Goal: Task Accomplishment & Management: Manage account settings

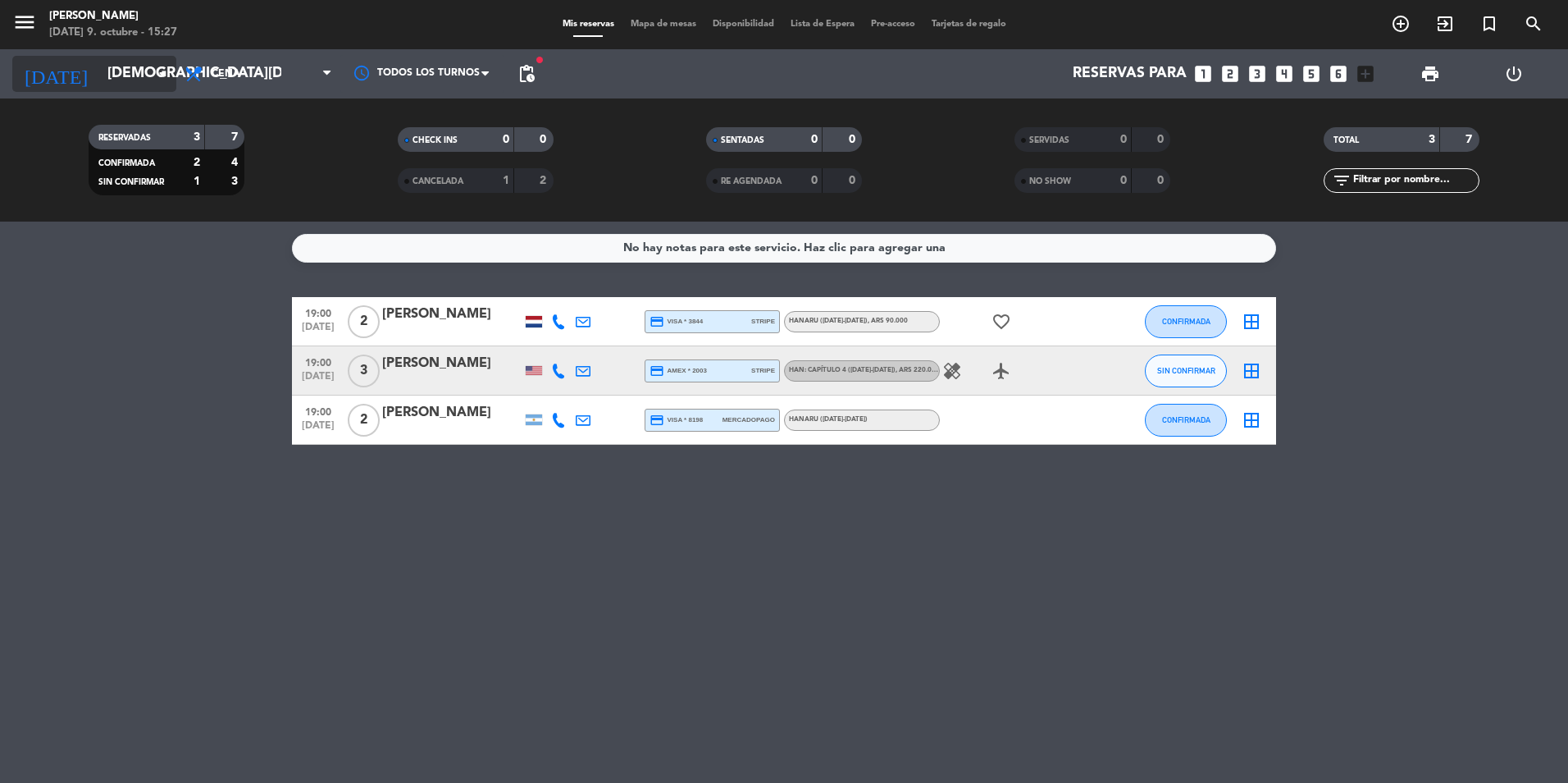
click at [99, 73] on input "[DEMOGRAPHIC_DATA][DATE]" at bounding box center [194, 74] width 190 height 33
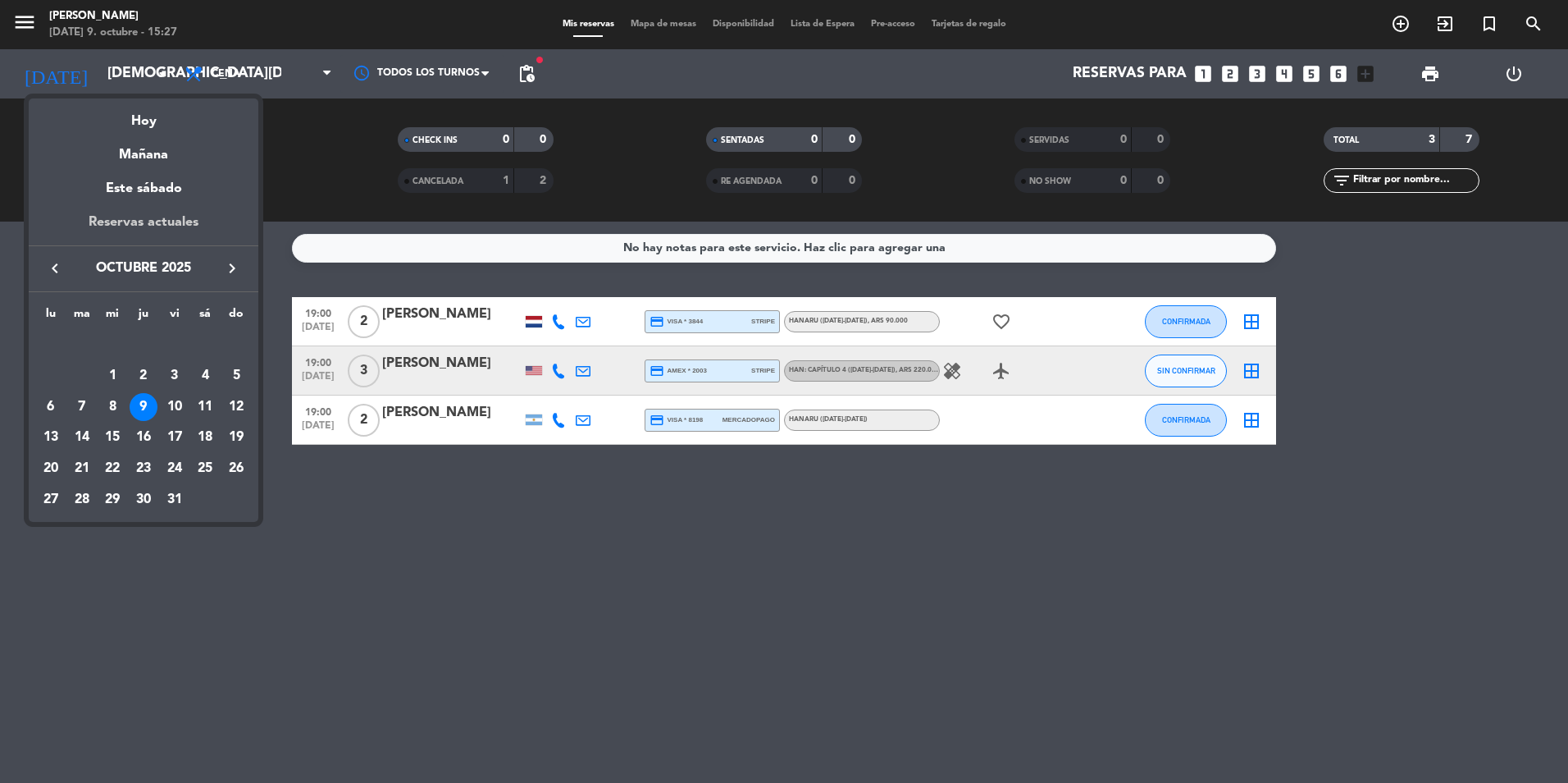
click at [193, 218] on div "Reservas actuales" at bounding box center [143, 228] width 230 height 34
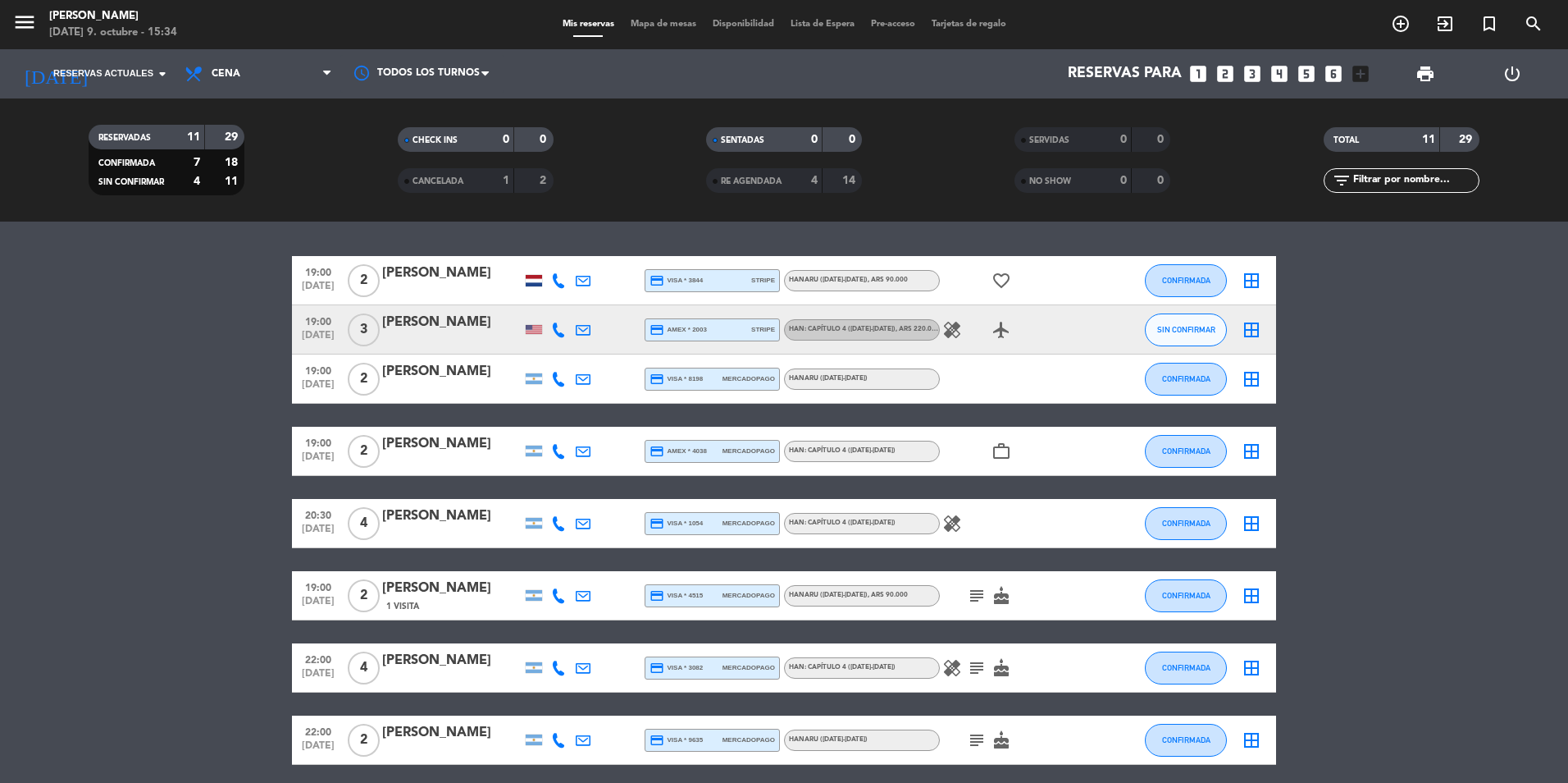
click at [476, 337] on div at bounding box center [452, 340] width 139 height 13
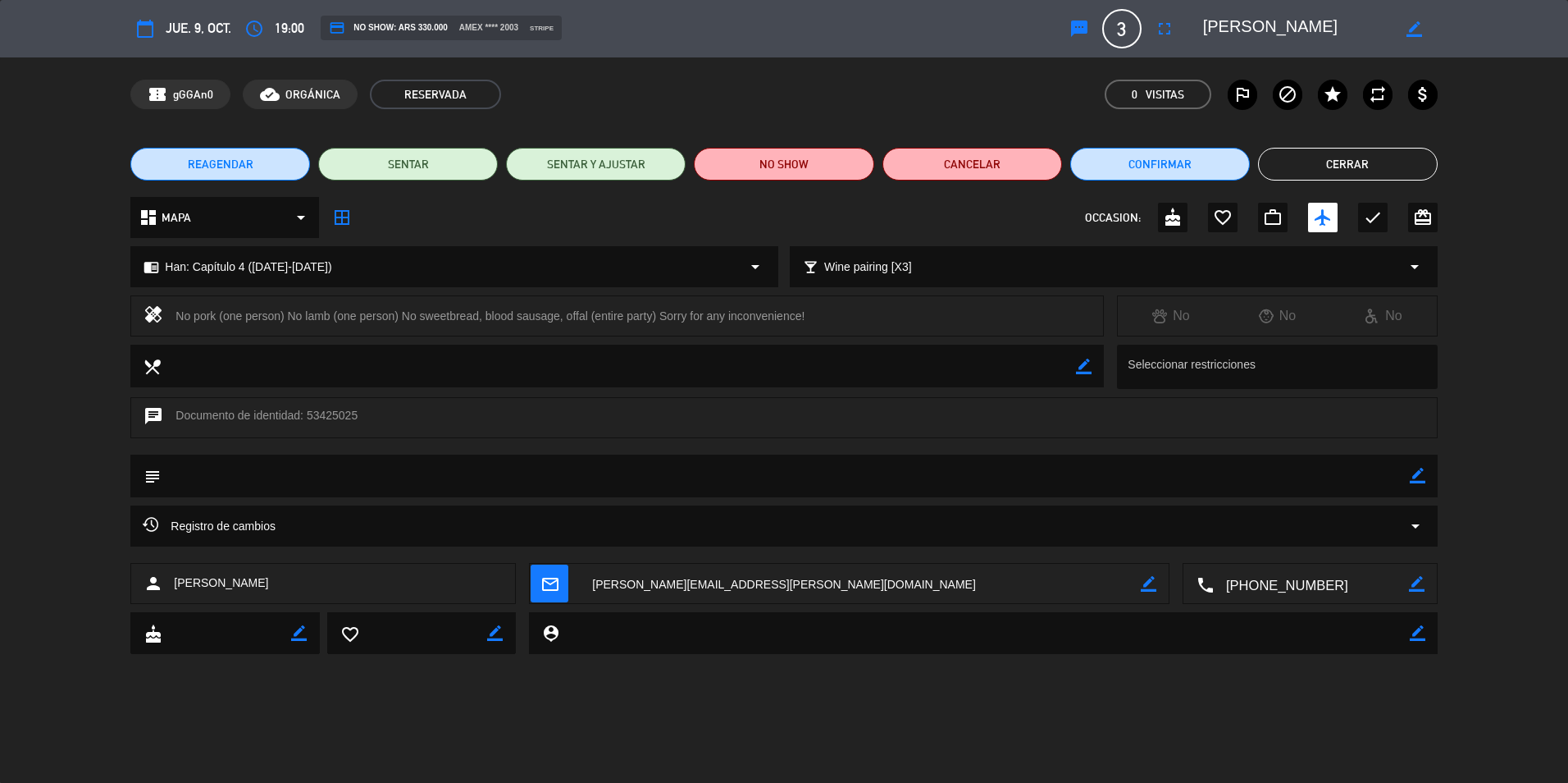
click at [1297, 585] on textarea at bounding box center [1311, 584] width 195 height 41
click at [1317, 544] on span "Click para copiar" at bounding box center [1290, 544] width 86 height 17
click at [718, 568] on textarea at bounding box center [859, 584] width 561 height 41
click at [342, 419] on div "chat Documento de identidad: 53425025" at bounding box center [783, 418] width 1306 height 41
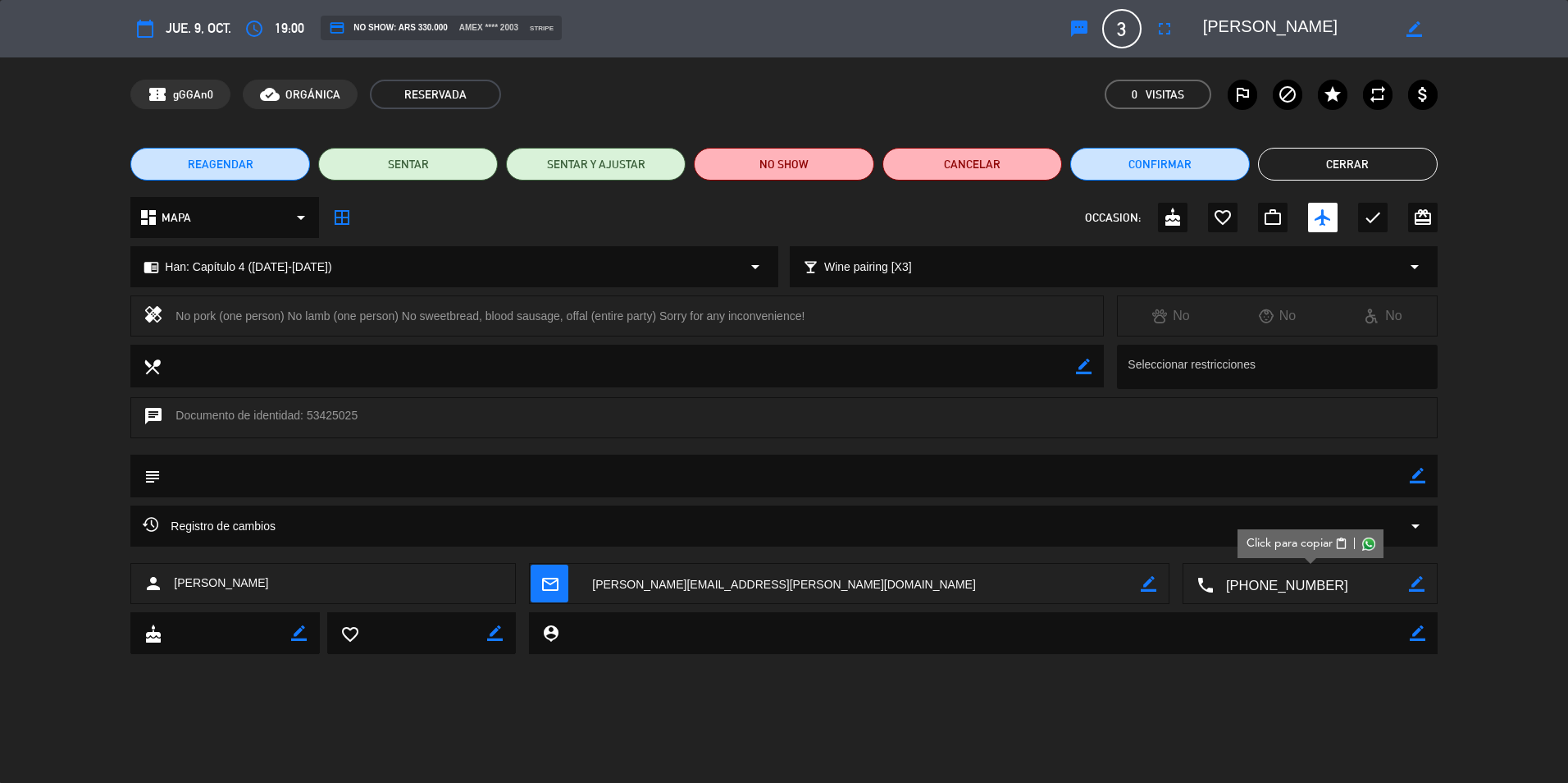
copy div "53425025"
click at [1335, 154] on button "Cerrar" at bounding box center [1348, 164] width 180 height 33
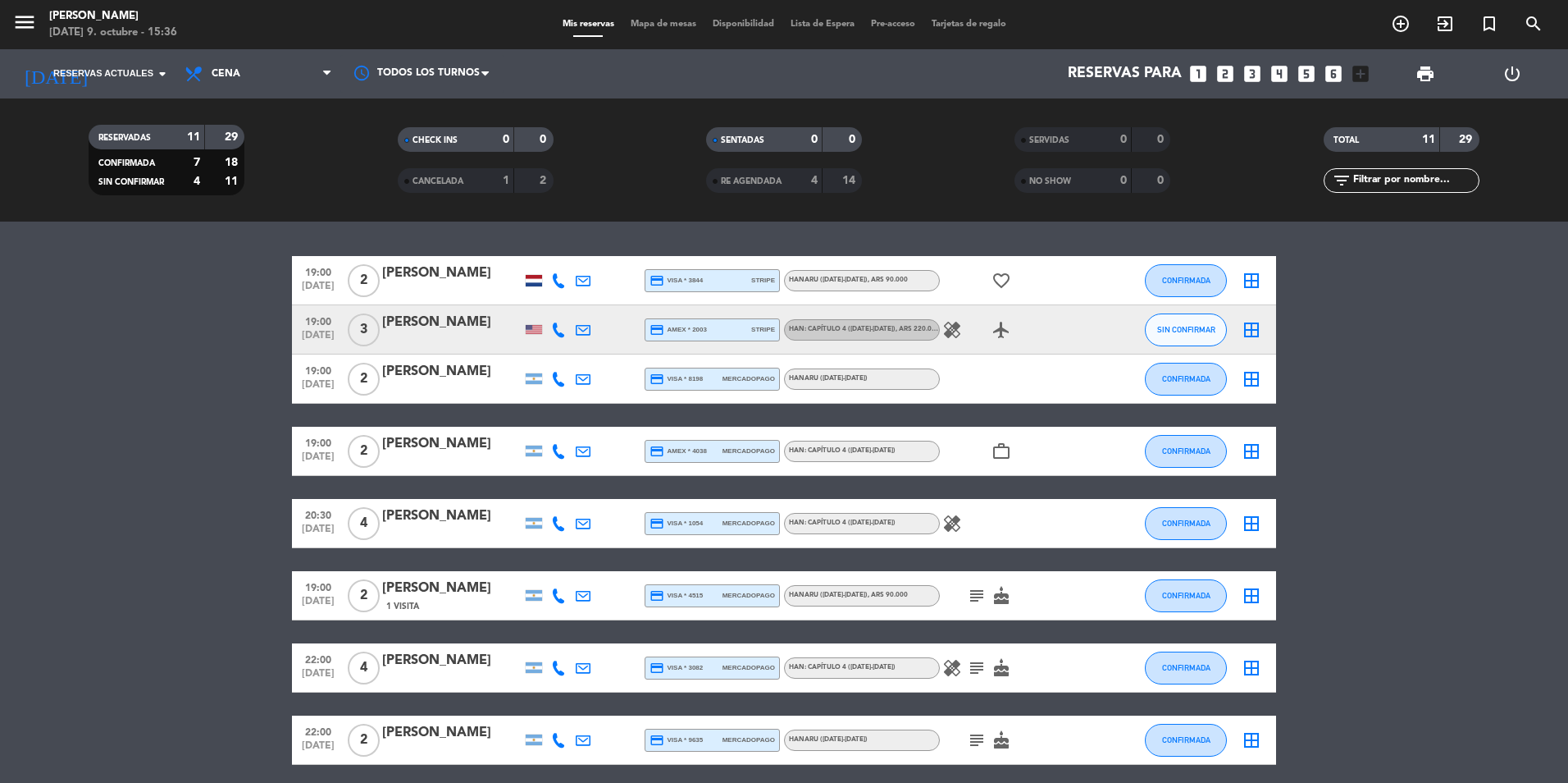
click at [470, 373] on div "[PERSON_NAME]" at bounding box center [452, 371] width 139 height 22
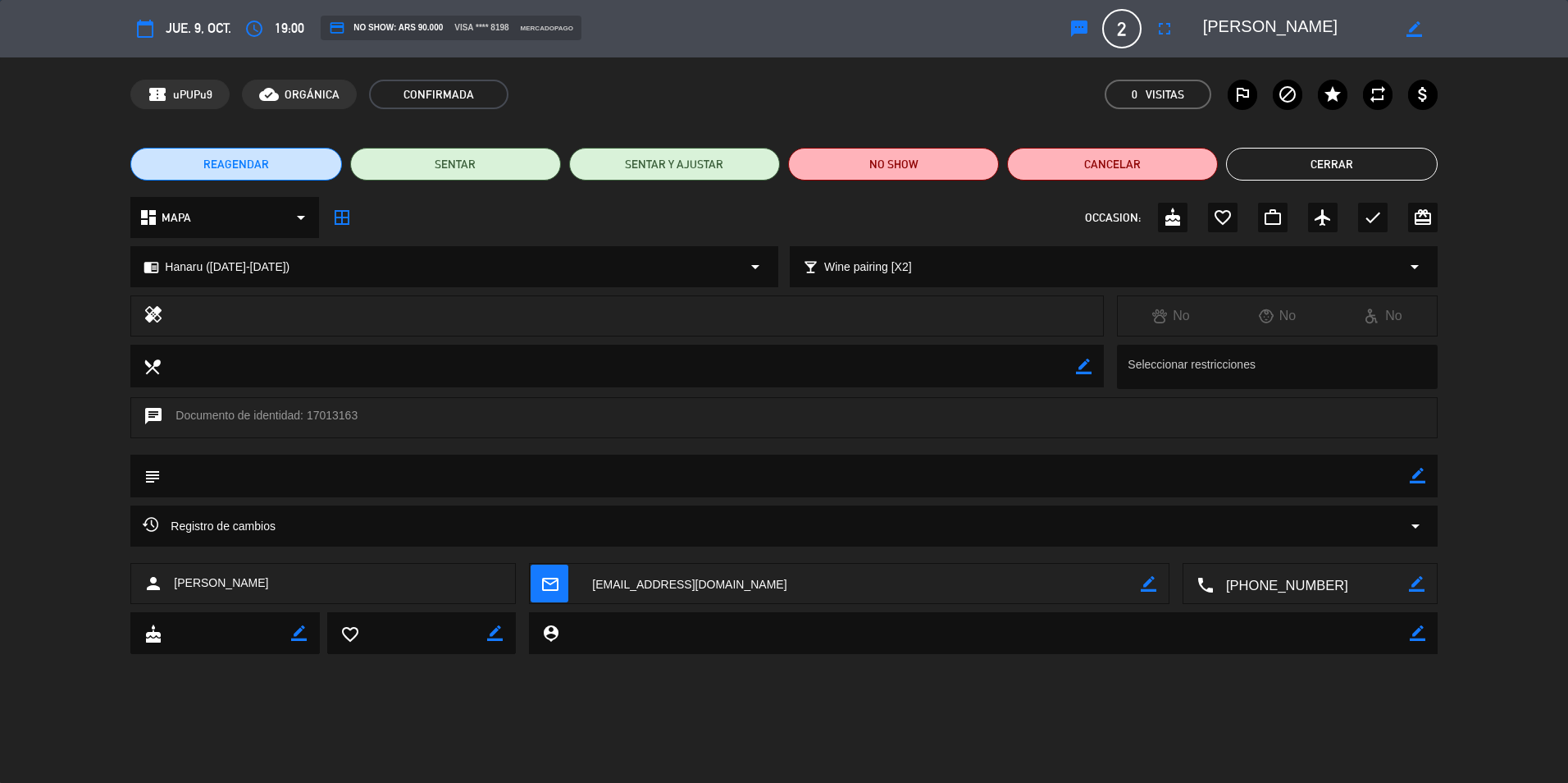
click at [664, 585] on textarea at bounding box center [859, 584] width 561 height 41
click at [1250, 598] on textarea at bounding box center [1311, 584] width 195 height 41
click at [1272, 544] on span "Click para copiar" at bounding box center [1290, 544] width 86 height 17
click at [324, 414] on div "chat Documento de identidad: 17013163" at bounding box center [783, 418] width 1306 height 41
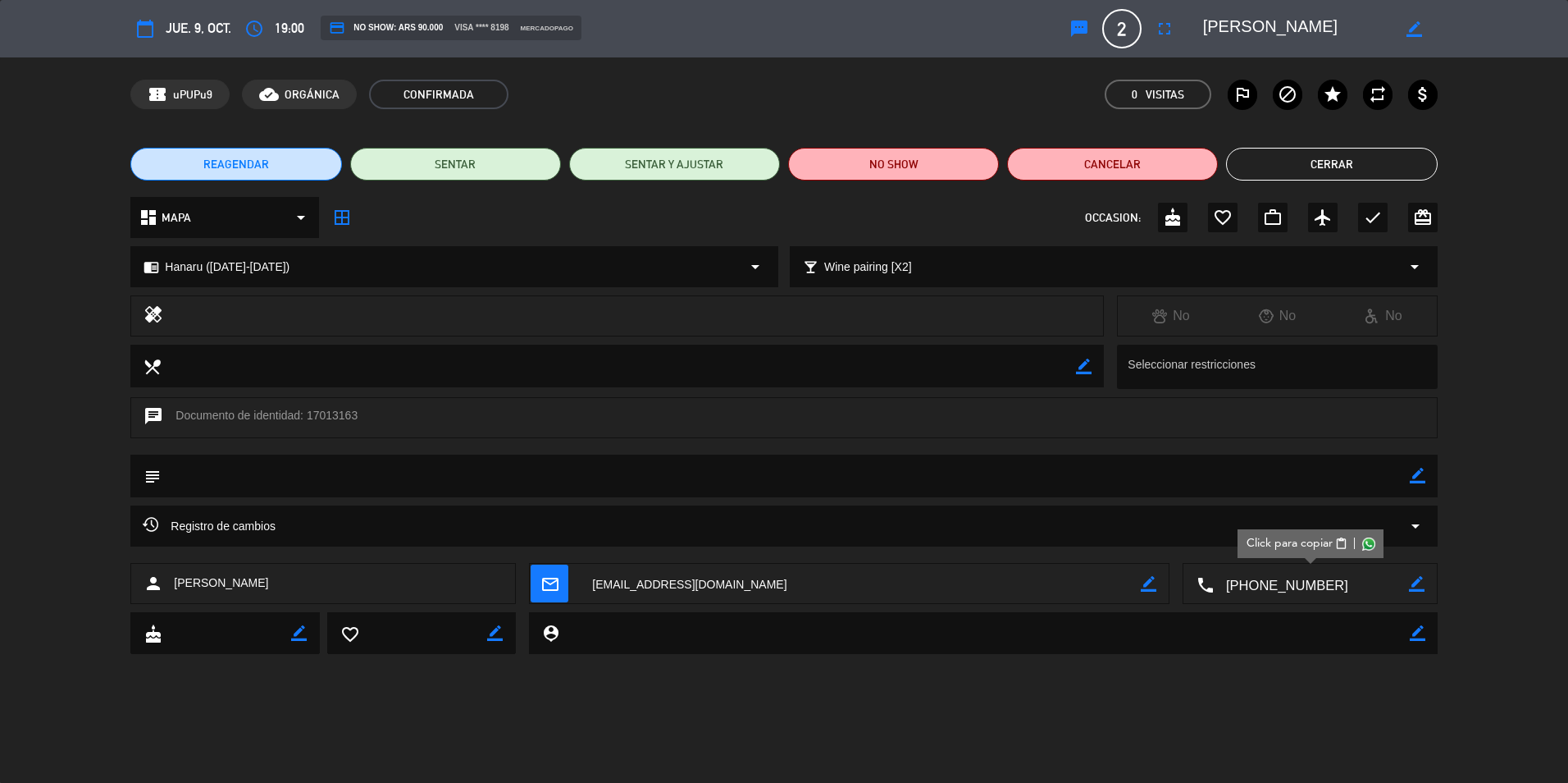
copy div "17013163"
click at [1342, 167] on button "Cerrar" at bounding box center [1331, 164] width 211 height 33
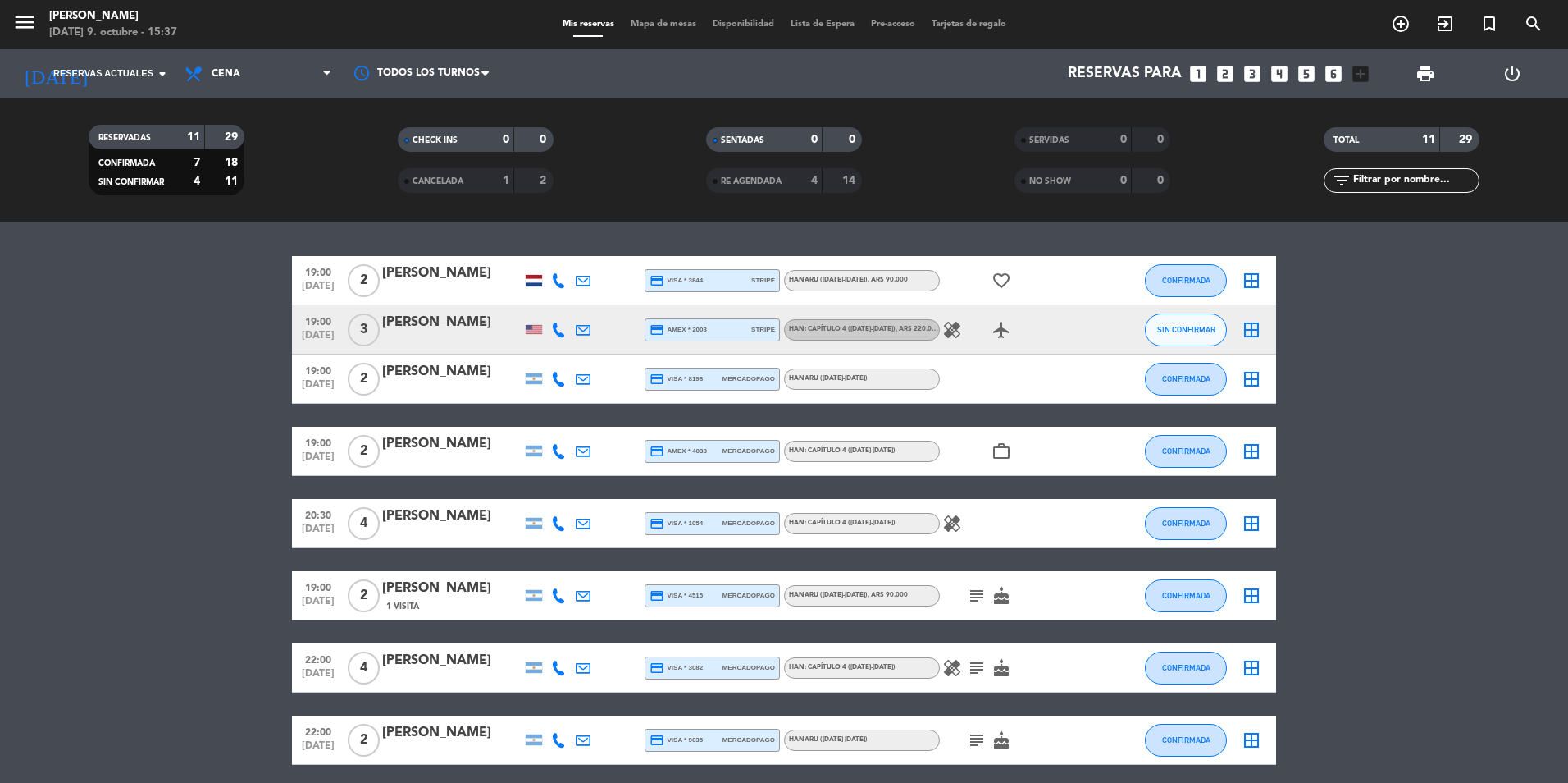
click at [468, 268] on div "[PERSON_NAME]" at bounding box center [452, 273] width 139 height 22
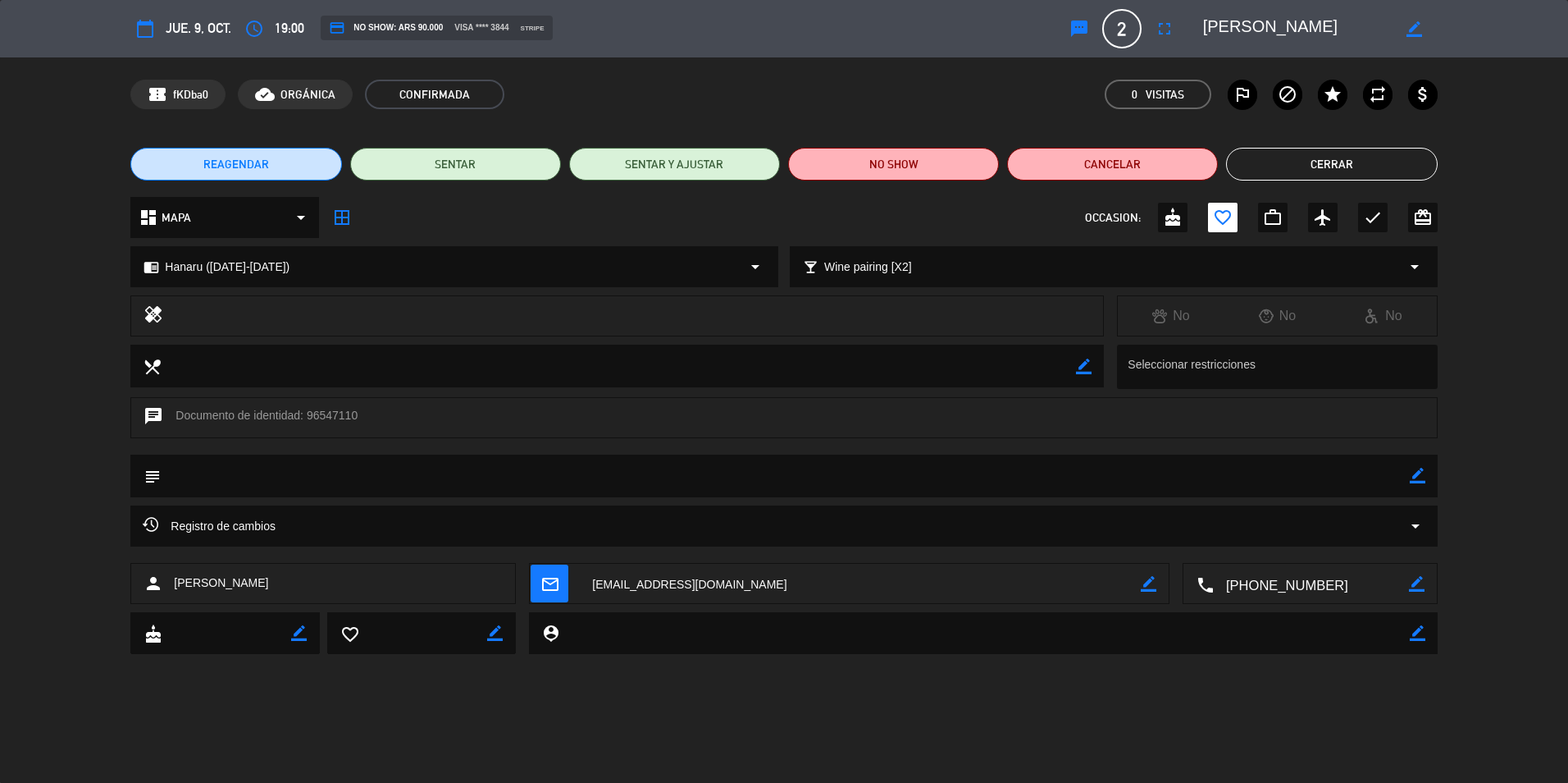
click at [1226, 584] on textarea at bounding box center [1311, 584] width 195 height 41
click at [1320, 544] on span "Click para copiar" at bounding box center [1290, 544] width 86 height 17
click at [648, 581] on textarea at bounding box center [859, 584] width 561 height 41
click at [349, 413] on div "chat Documento de identidad: 96547110" at bounding box center [783, 418] width 1306 height 41
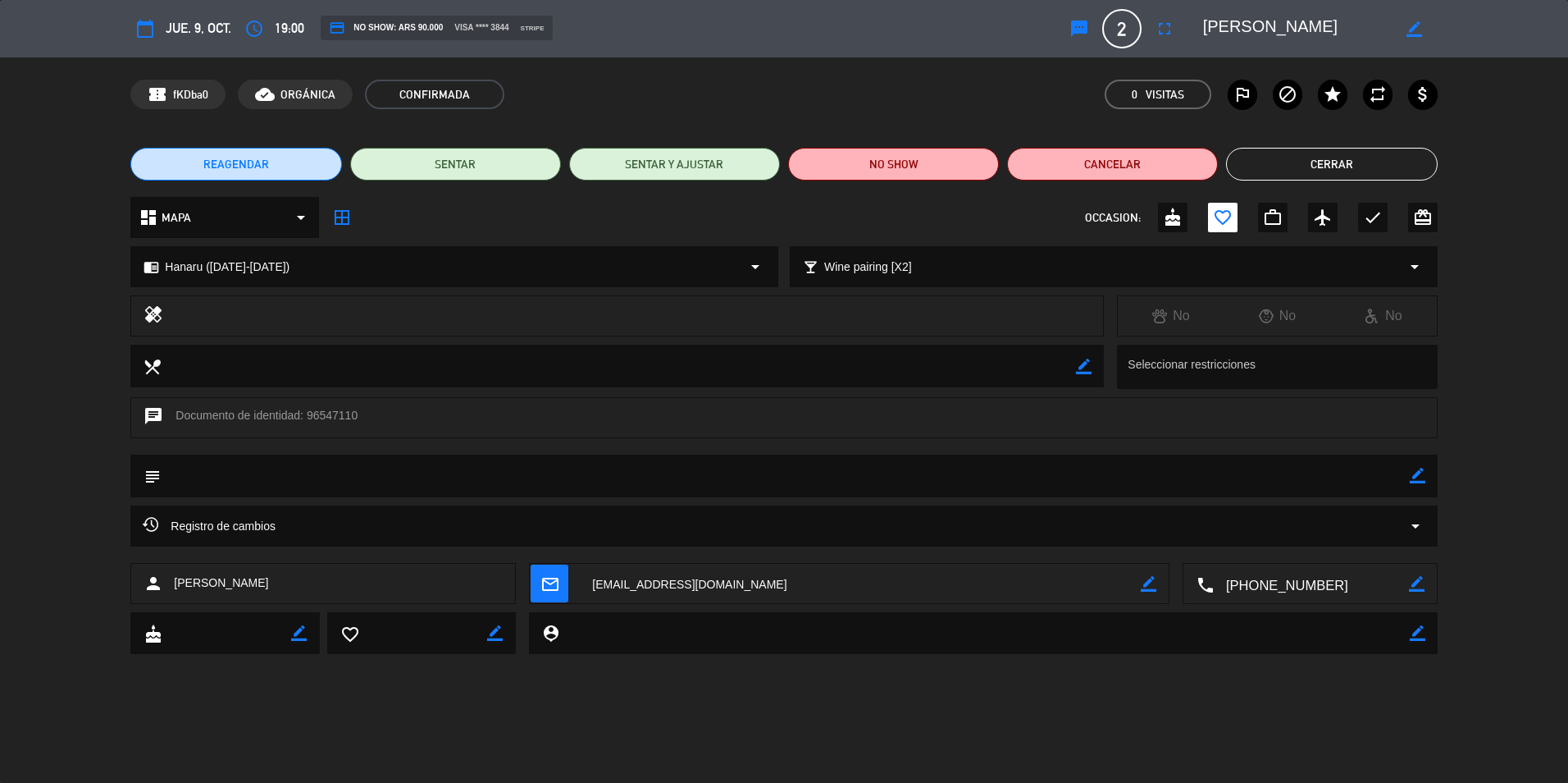
click at [349, 413] on div "chat Documento de identidad: 96547110" at bounding box center [783, 418] width 1306 height 41
click at [349, 408] on div "chat Documento de identidad: 96547110" at bounding box center [783, 418] width 1306 height 41
click at [338, 414] on div "chat Documento de identidad: 96547110" at bounding box center [783, 418] width 1306 height 41
copy div "96547110"
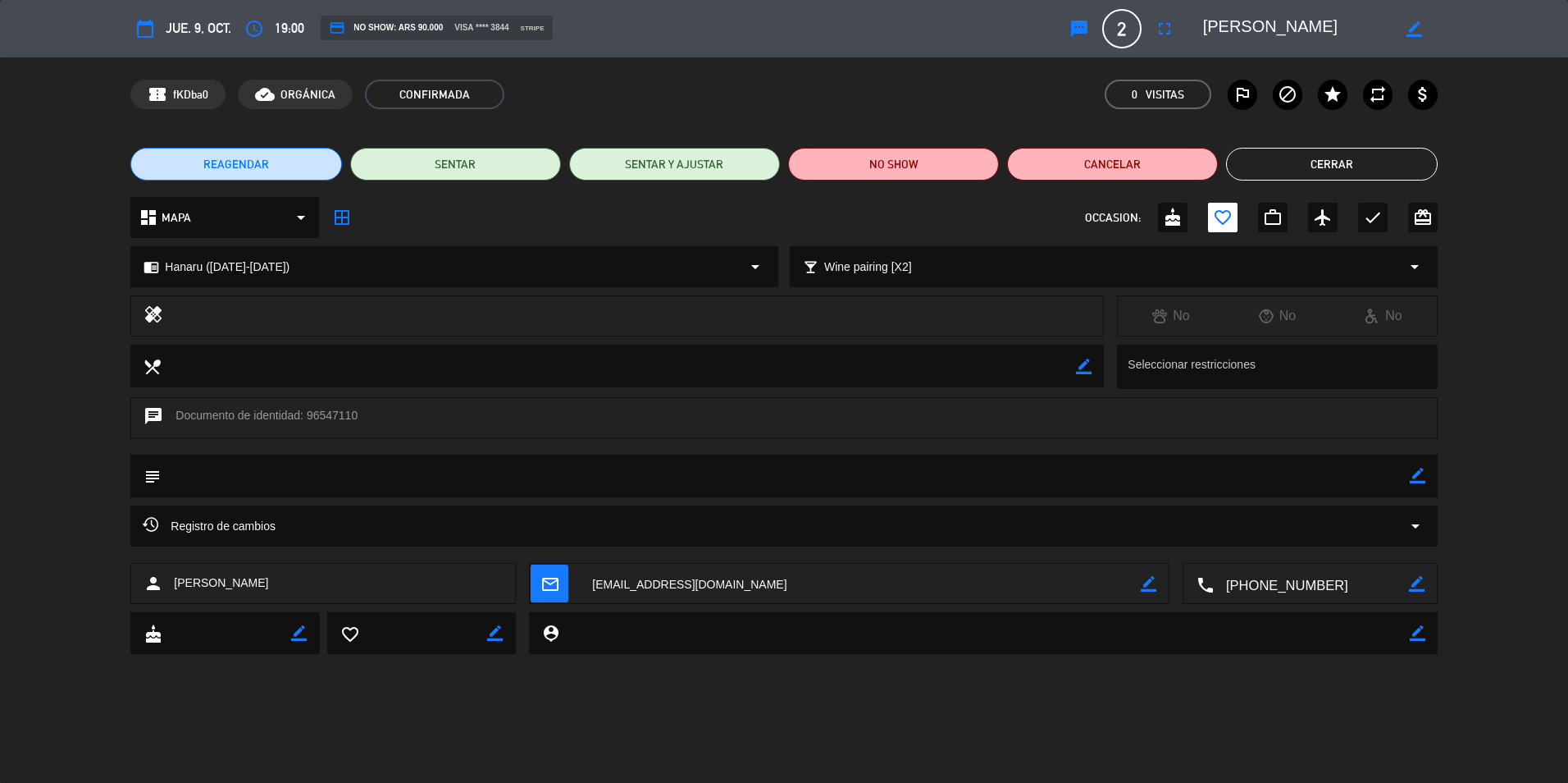
click at [5, 261] on div "chrome_reader_mode Hanaru ([DATE]-[DATE]) arrow_drop_down local_bar Wine pairin…" at bounding box center [784, 275] width 1568 height 41
click at [1267, 167] on button "Cerrar" at bounding box center [1331, 164] width 211 height 33
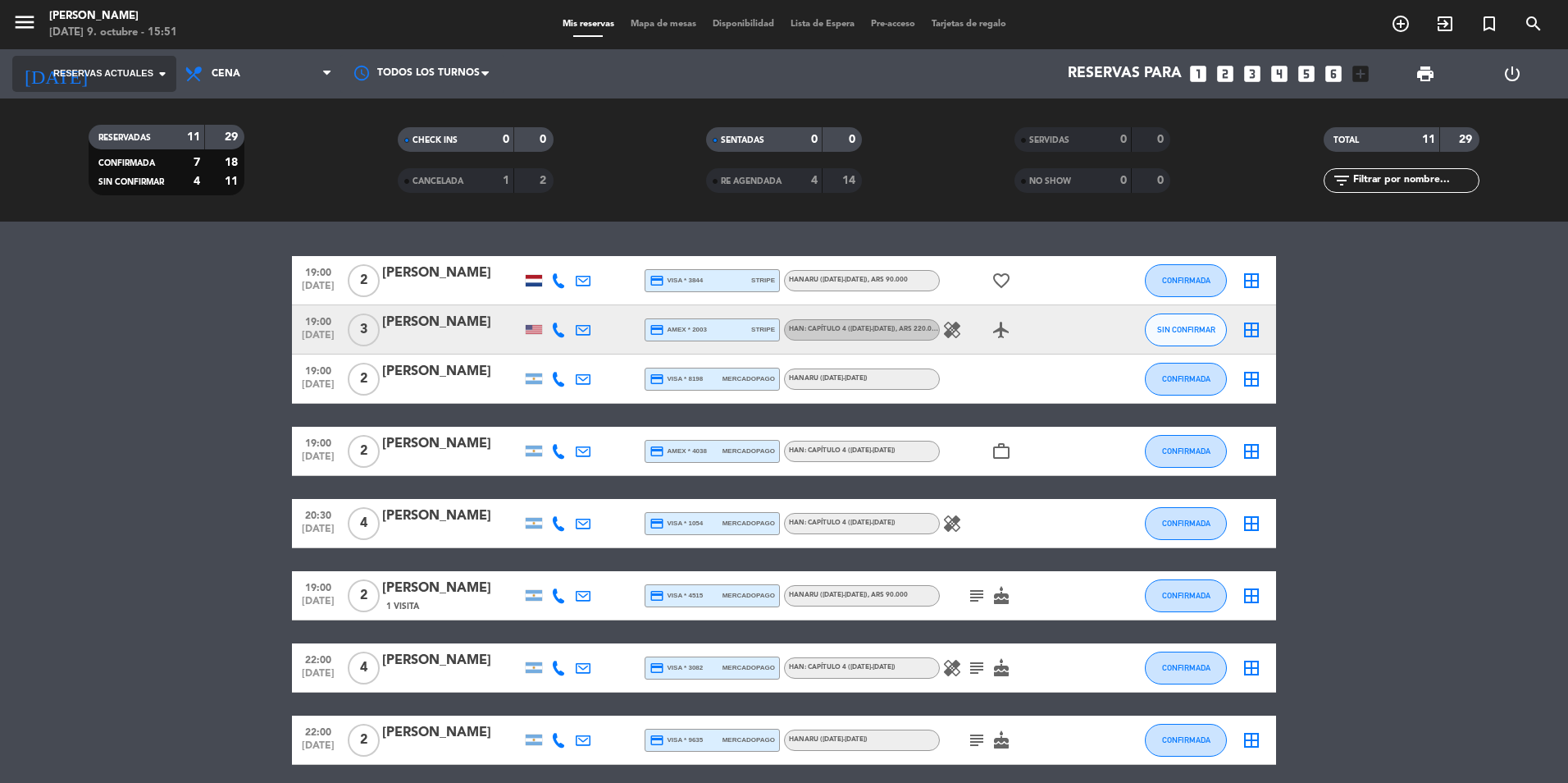
click at [127, 67] on div "[DATE] Reservas actuales arrow_drop_down" at bounding box center [94, 74] width 164 height 36
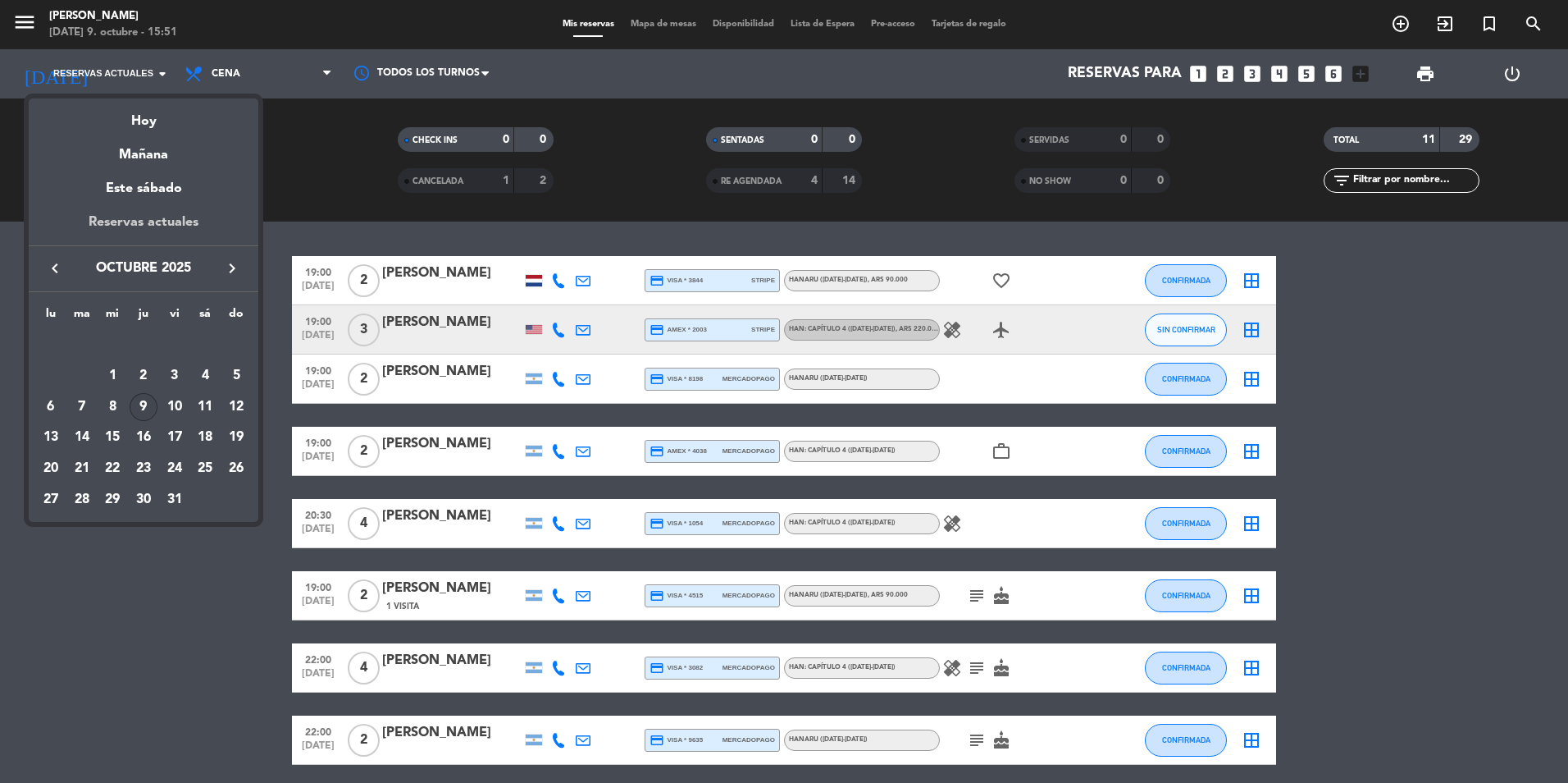
click at [195, 219] on div "Reservas actuales" at bounding box center [143, 228] width 230 height 34
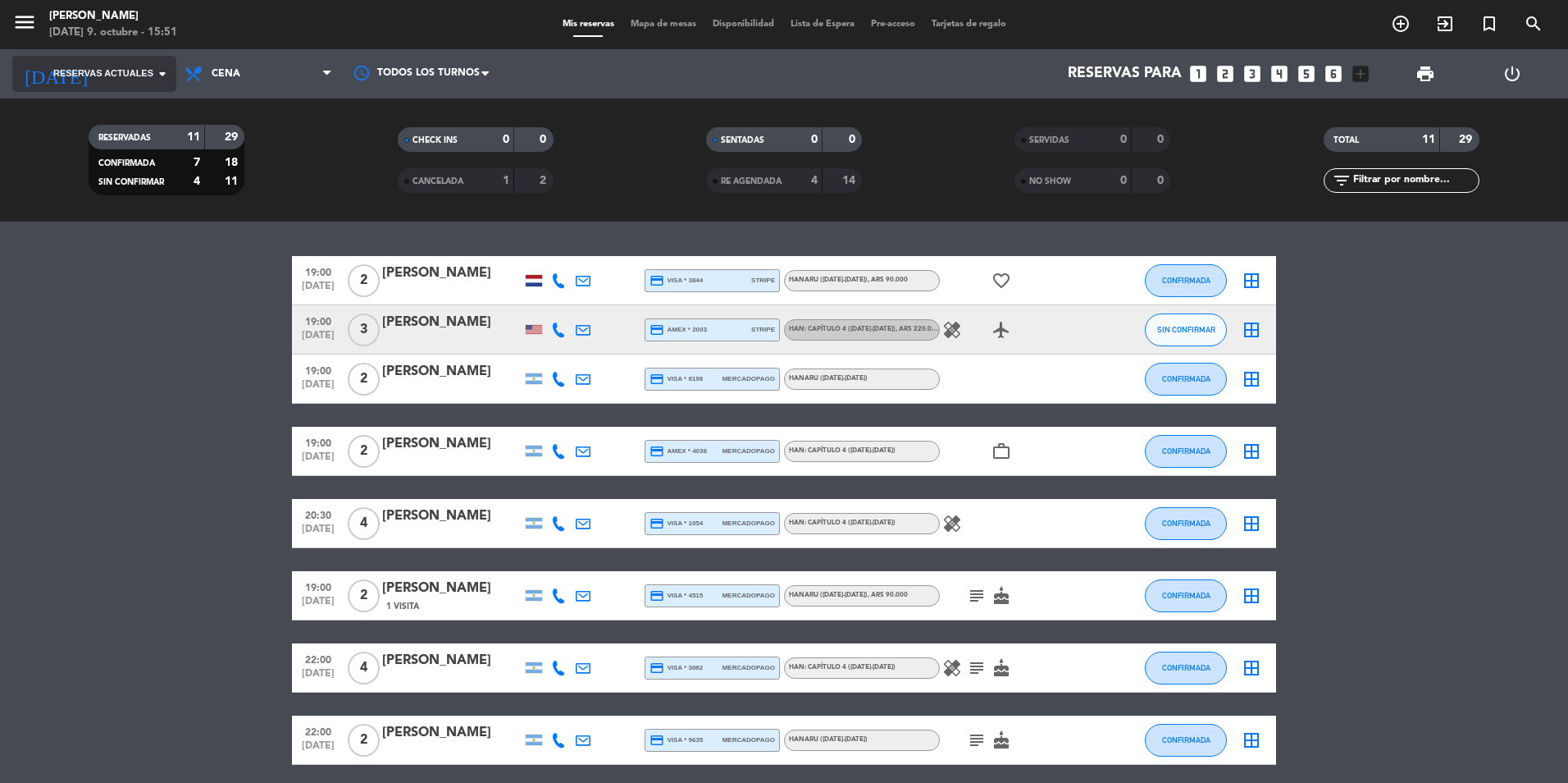
click at [138, 81] on div "[DATE] Reservas actuales arrow_drop_down" at bounding box center [94, 74] width 164 height 36
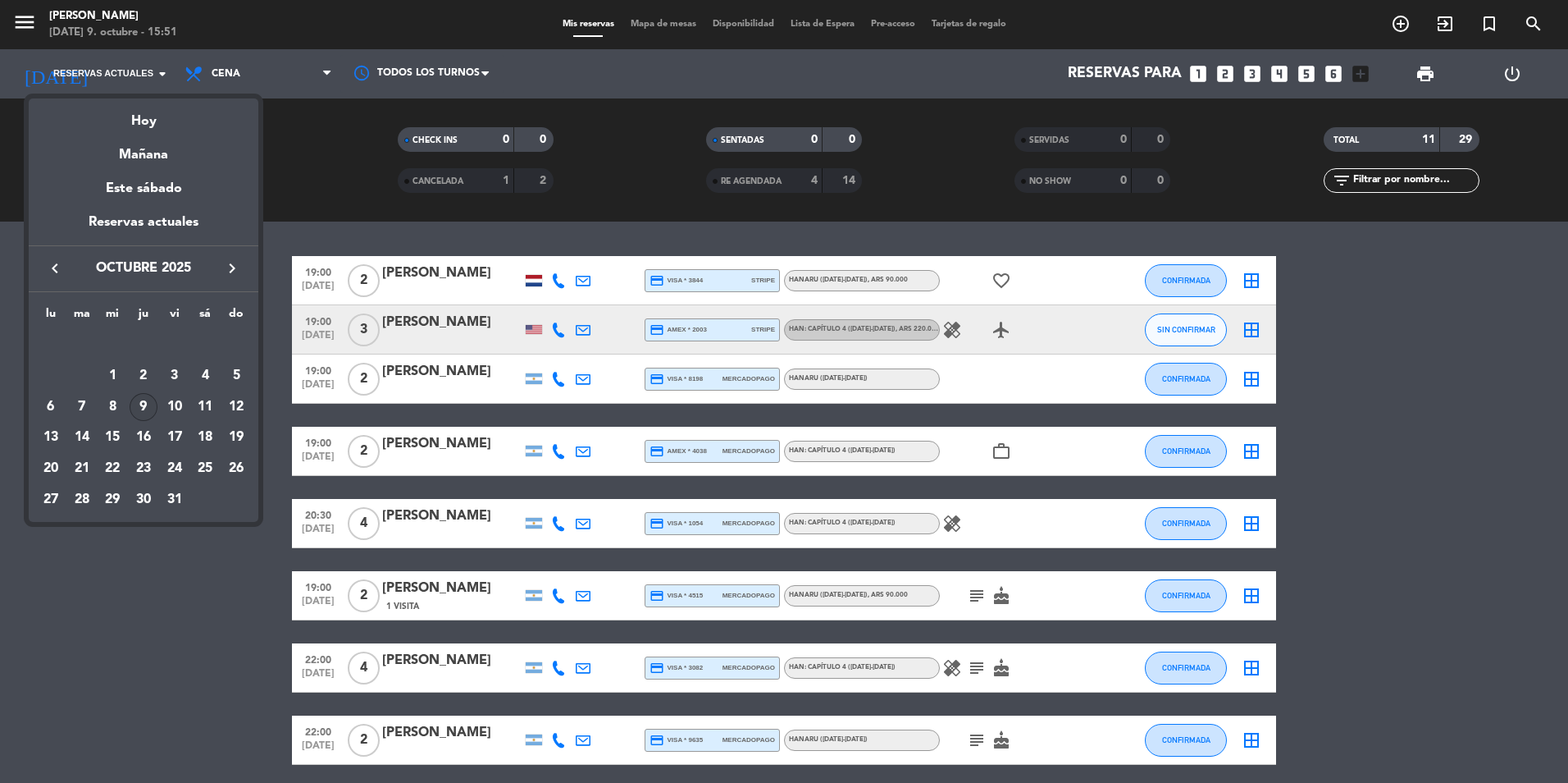
drag, startPoint x: 138, startPoint y: 81, endPoint x: 133, endPoint y: 119, distance: 38.3
click at [133, 119] on div "Hoy" at bounding box center [143, 115] width 230 height 34
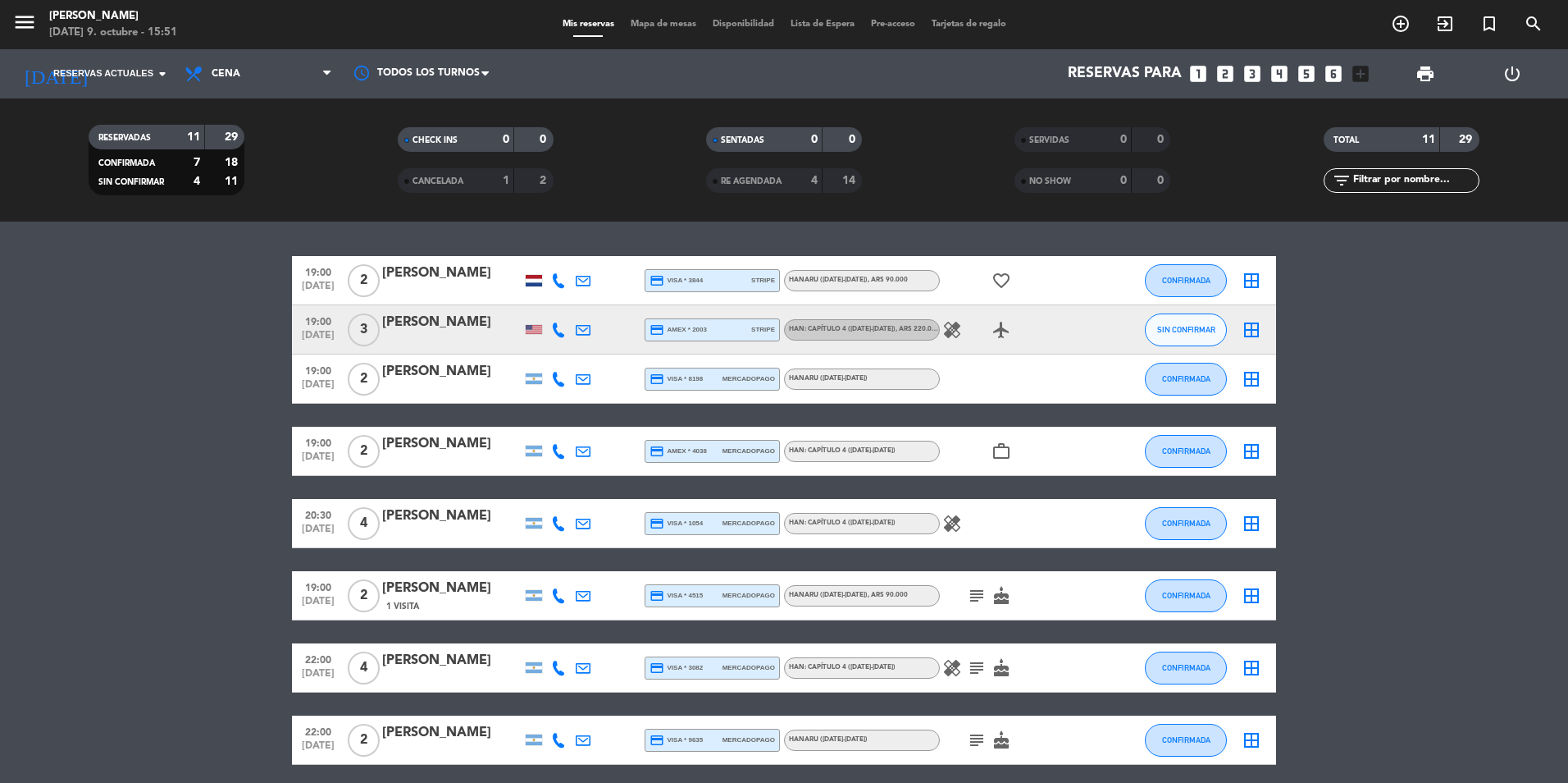
type input "[DEMOGRAPHIC_DATA][DATE]"
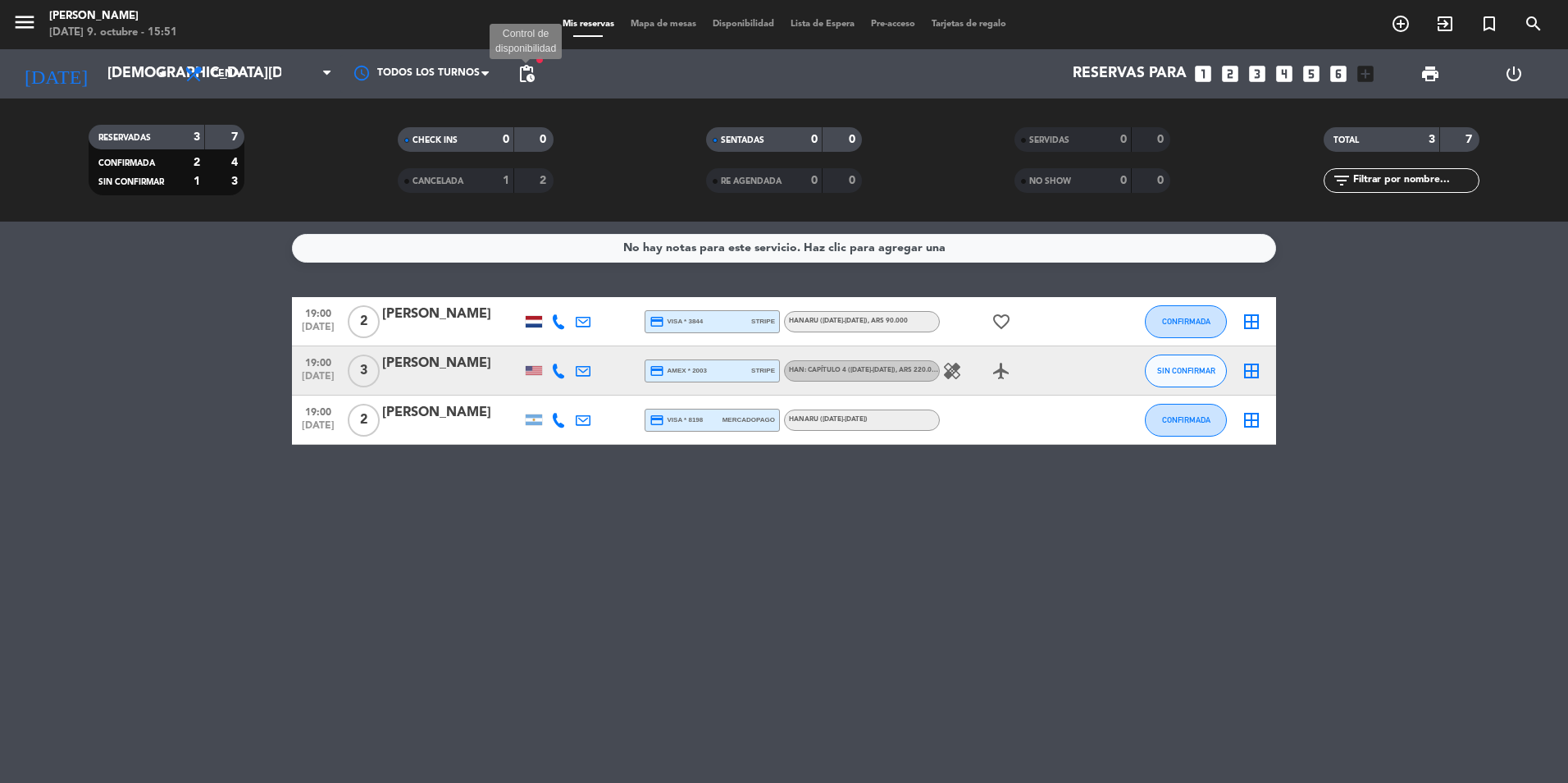
click at [521, 66] on span "pending_actions" at bounding box center [526, 73] width 20 height 20
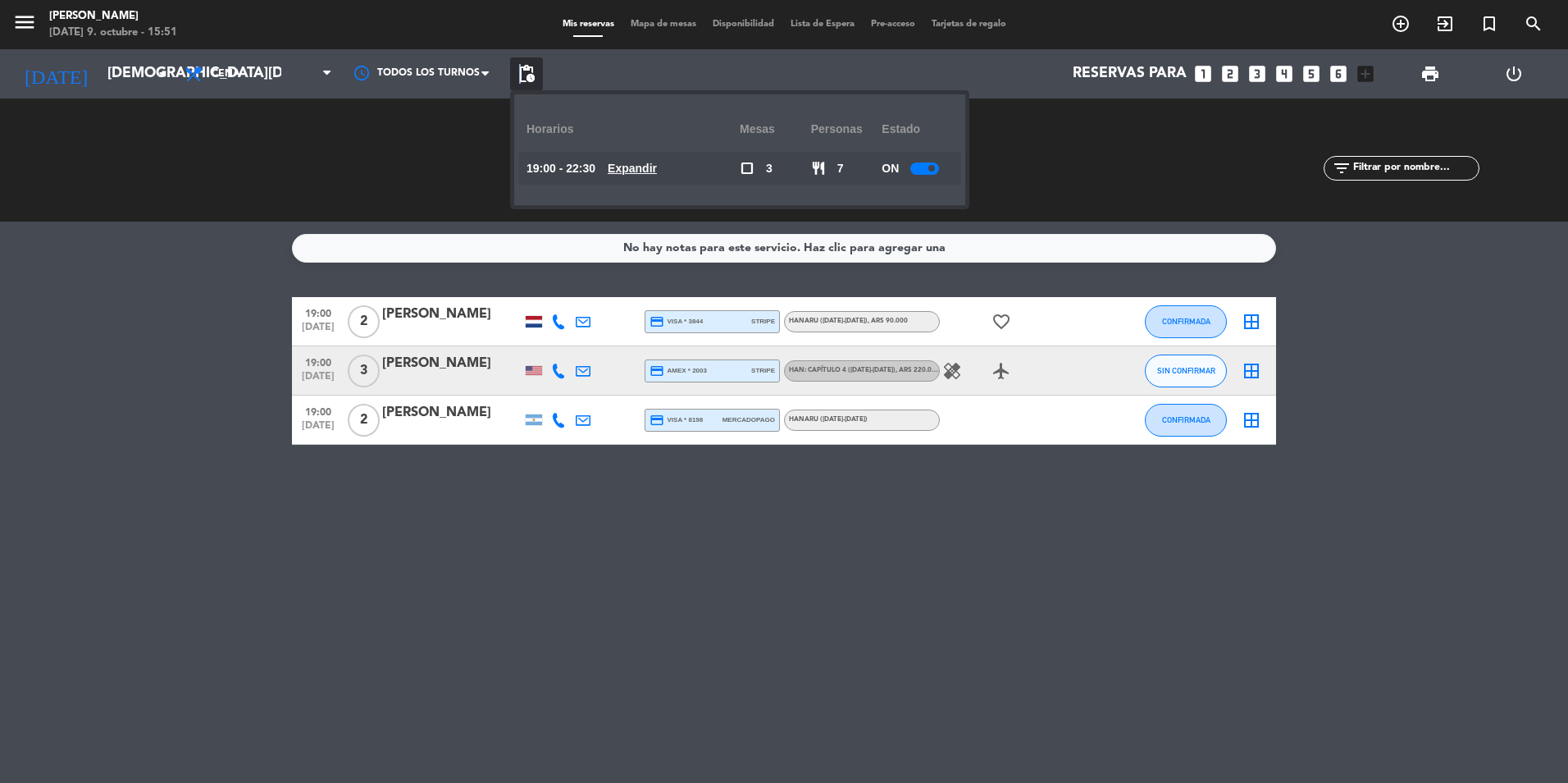
click at [917, 163] on div at bounding box center [924, 169] width 28 height 12
click at [1423, 332] on bookings-row "19:00 [DATE] 2 [PERSON_NAME] credit_card visa * 3844 stripe Hanaru ([DATE]-[DAT…" at bounding box center [784, 370] width 1568 height 147
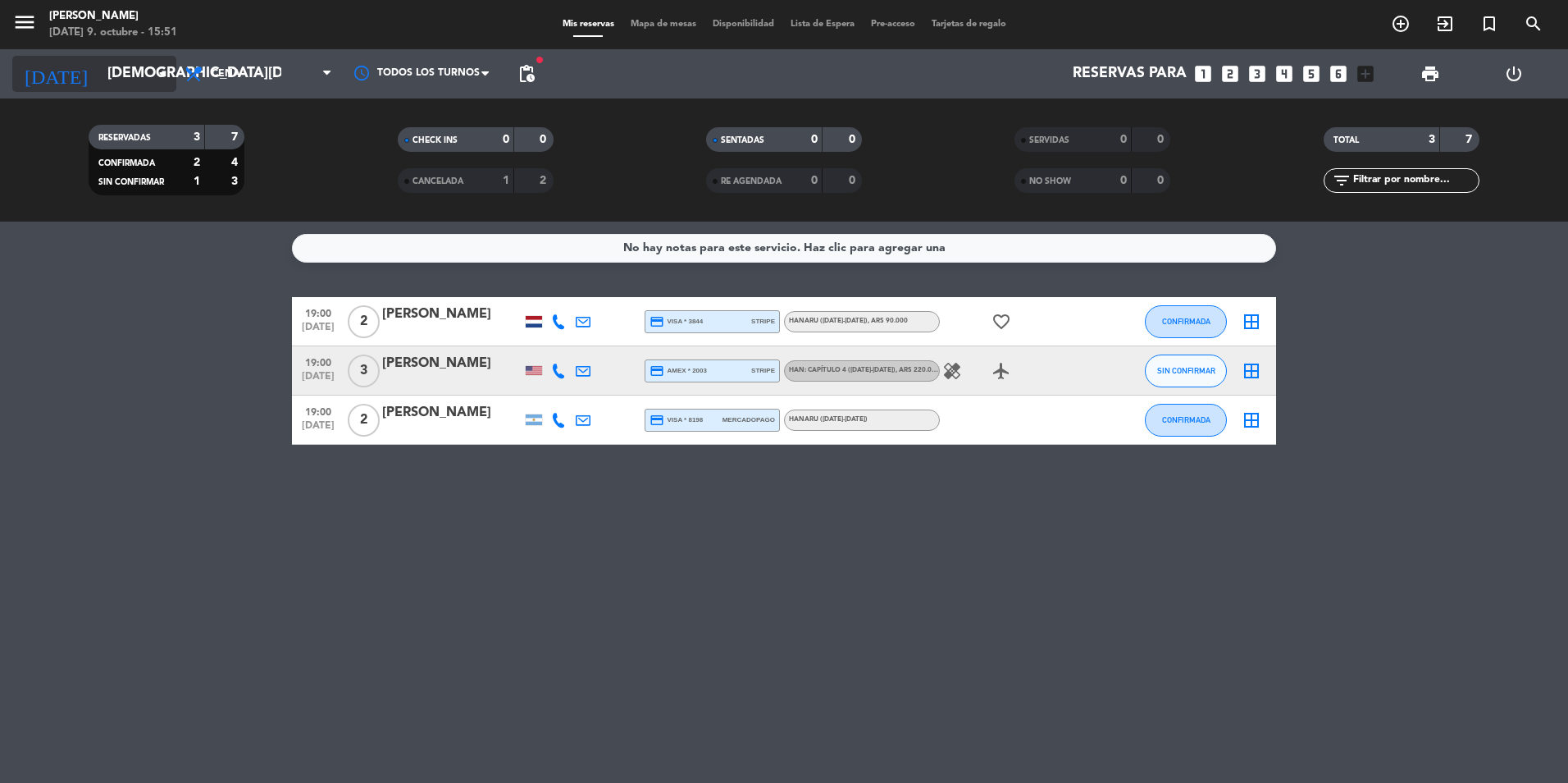
click at [127, 78] on input "[DEMOGRAPHIC_DATA][DATE]" at bounding box center [194, 74] width 190 height 33
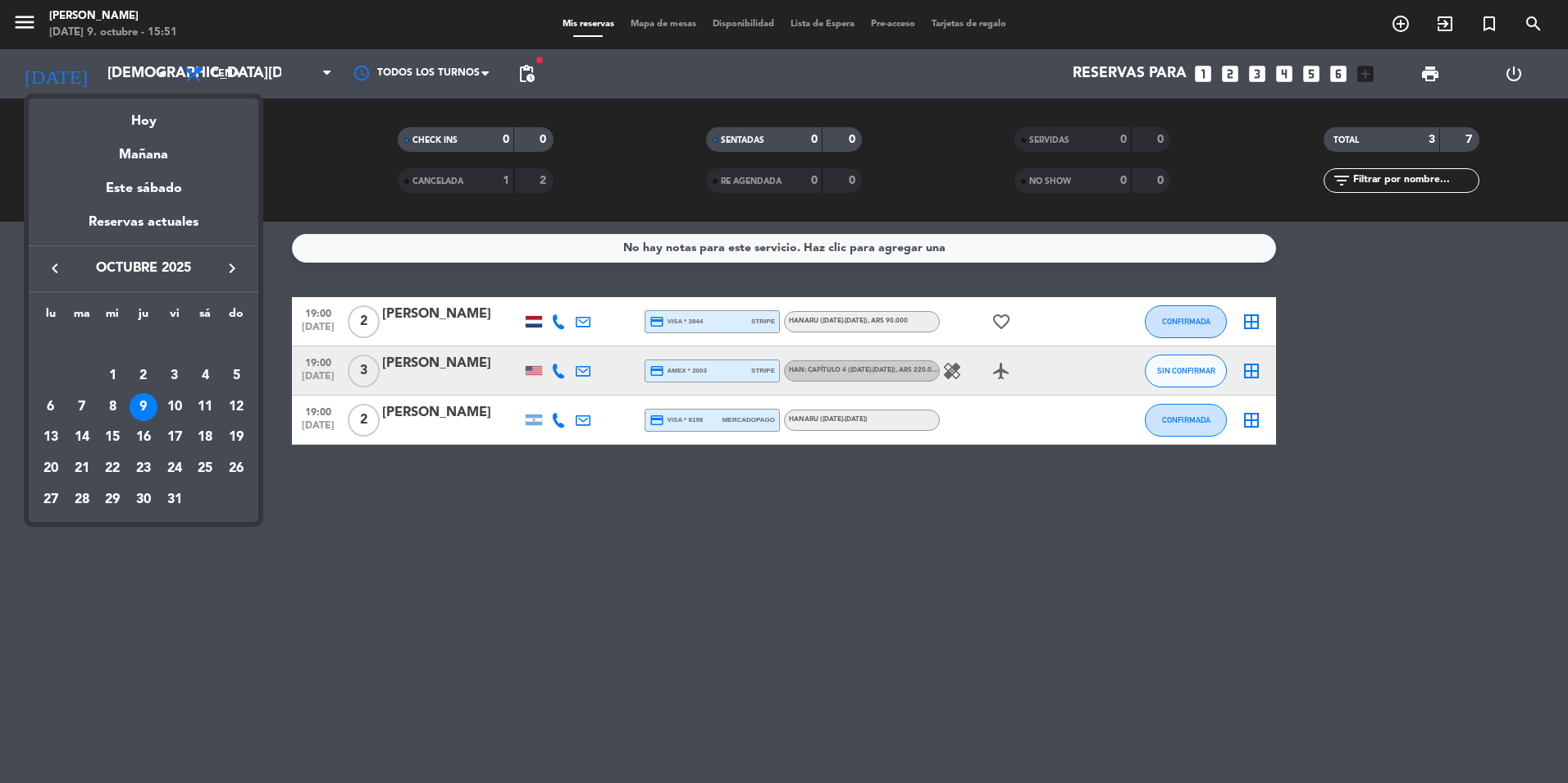
click at [1358, 341] on div at bounding box center [784, 391] width 1568 height 783
